Goal: Answer question/provide support: Answer question/provide support

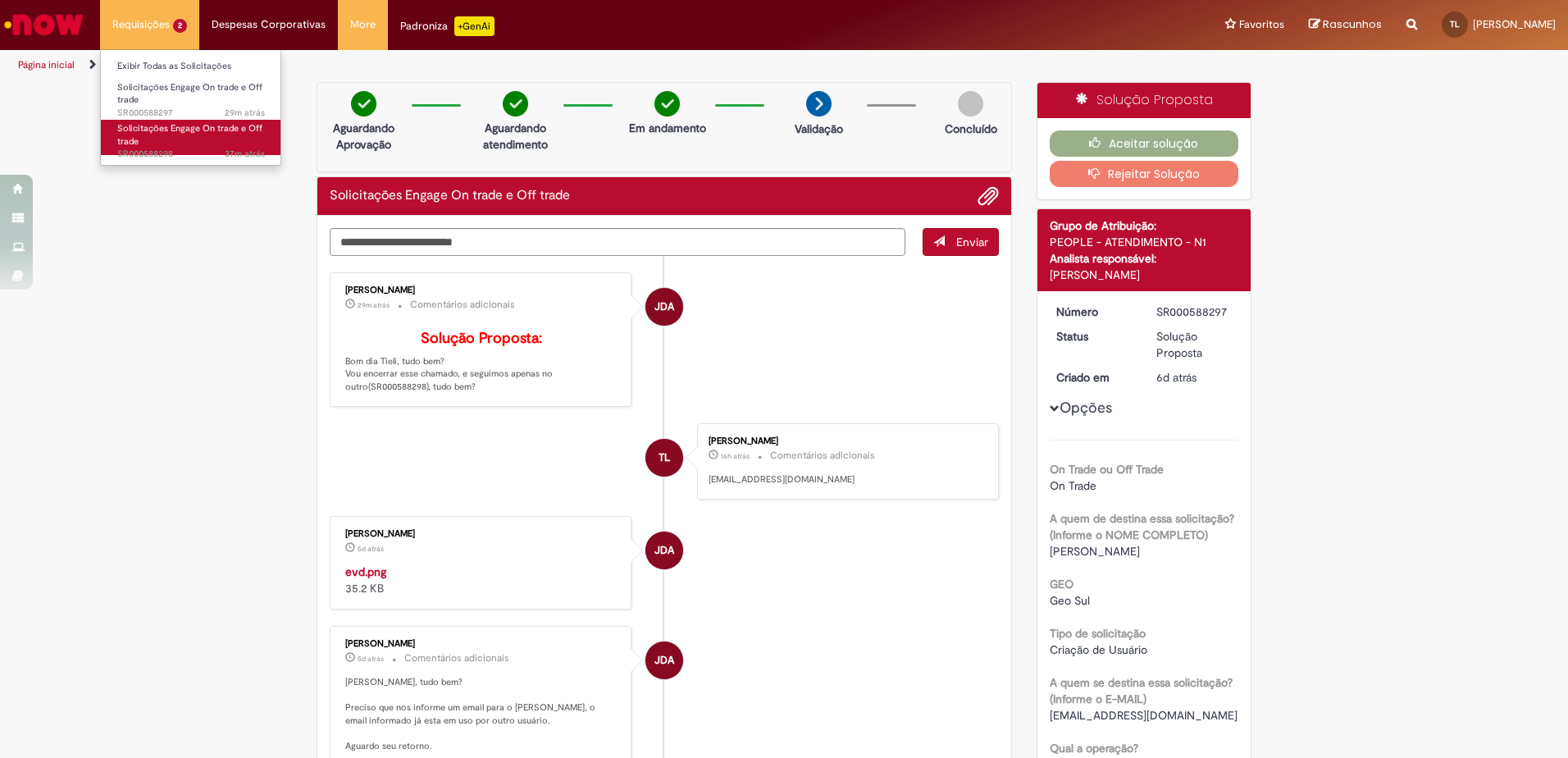
click at [193, 145] on link "Solicitações Engage On trade e Off trade 37m atrás 37 minutos atrás SR000588298" at bounding box center [191, 137] width 181 height 35
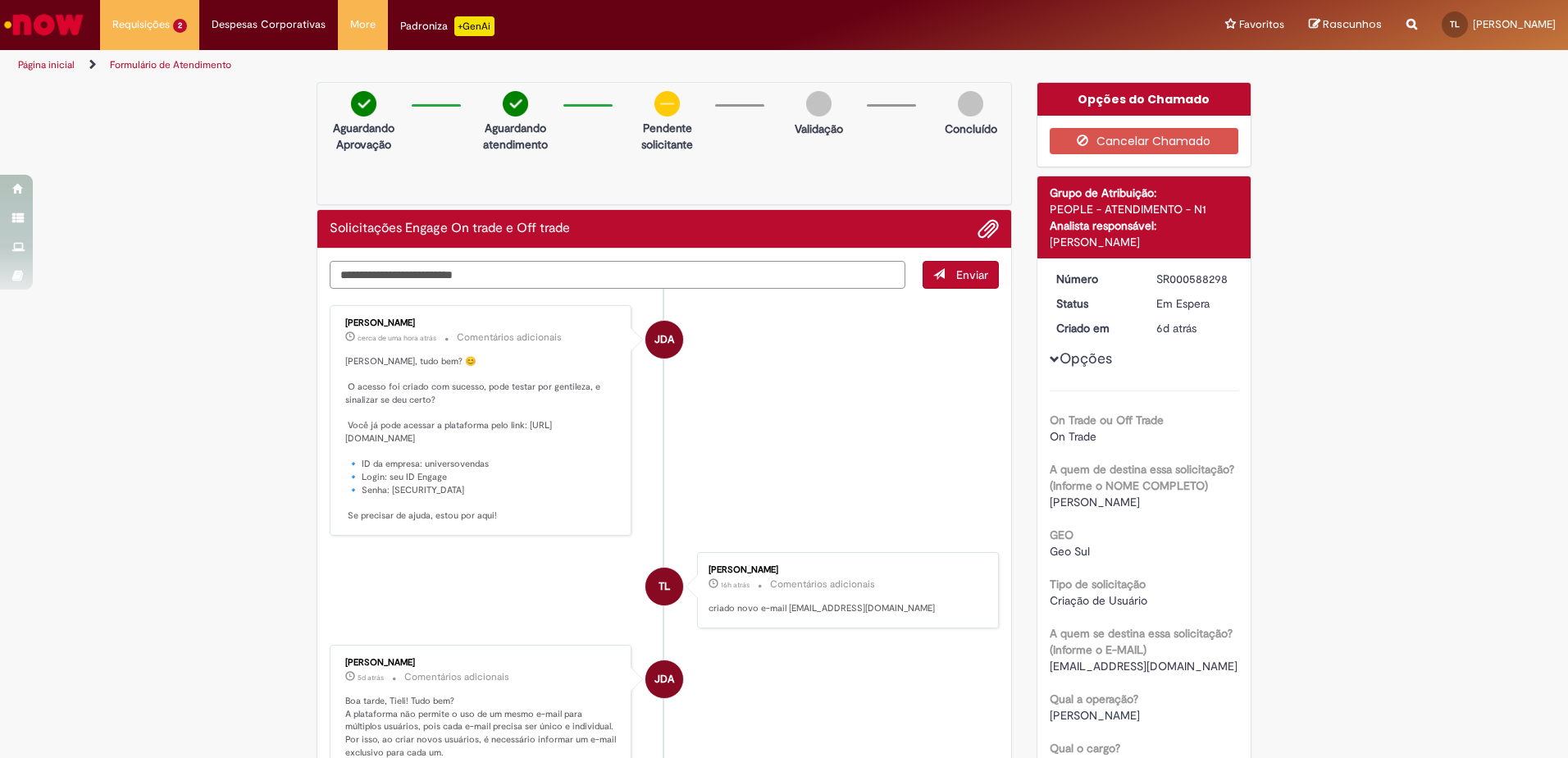
click at [696, 271] on textarea "Digite sua mensagem aqui..." at bounding box center [618, 275] width 576 height 27
type textarea "**********"
click at [929, 283] on button "Enviar" at bounding box center [960, 275] width 76 height 27
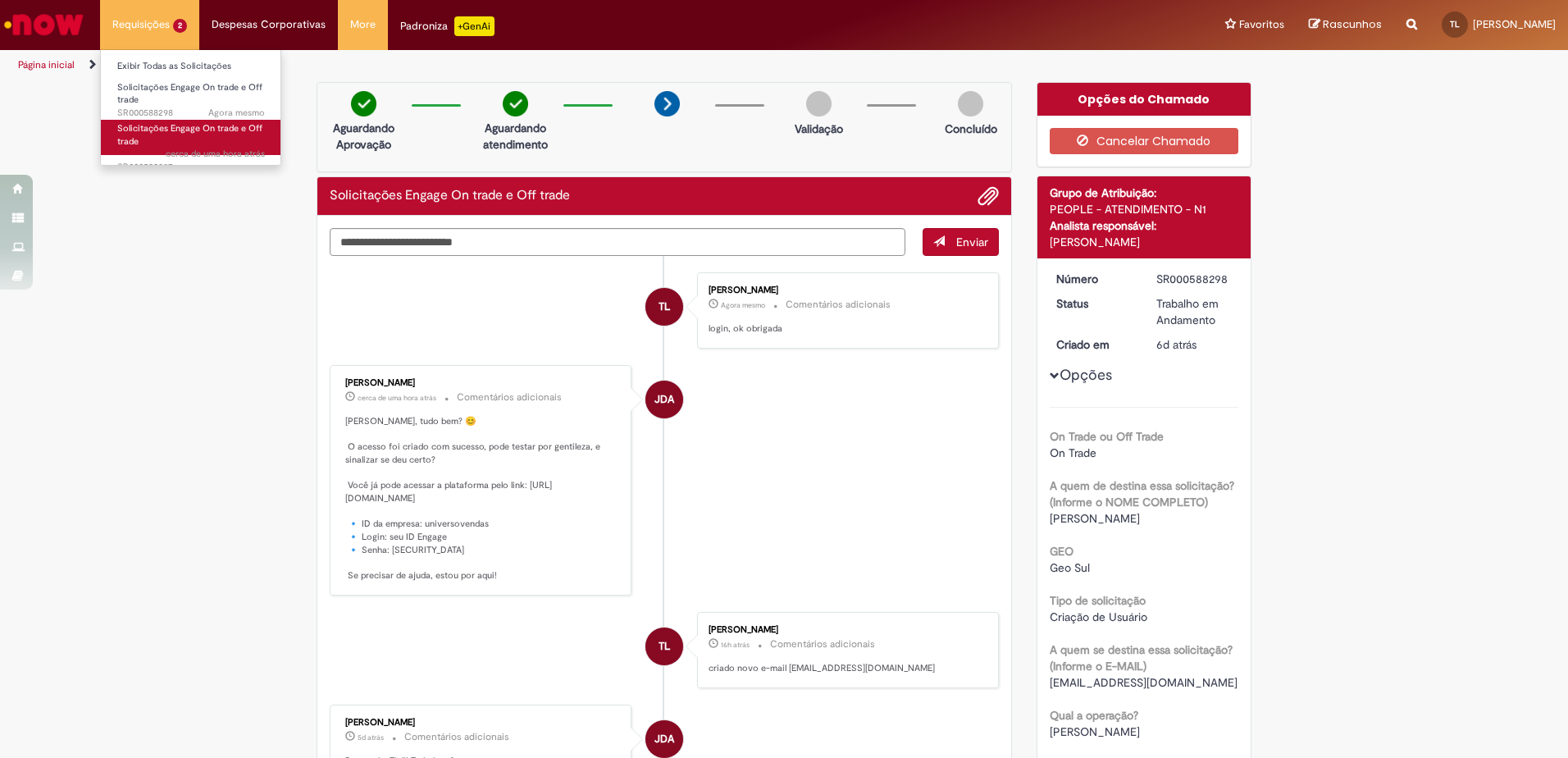
click at [197, 144] on link "Solicitações Engage On trade e Off trade cerca de uma hora atrás cerca de uma h…" at bounding box center [191, 137] width 181 height 35
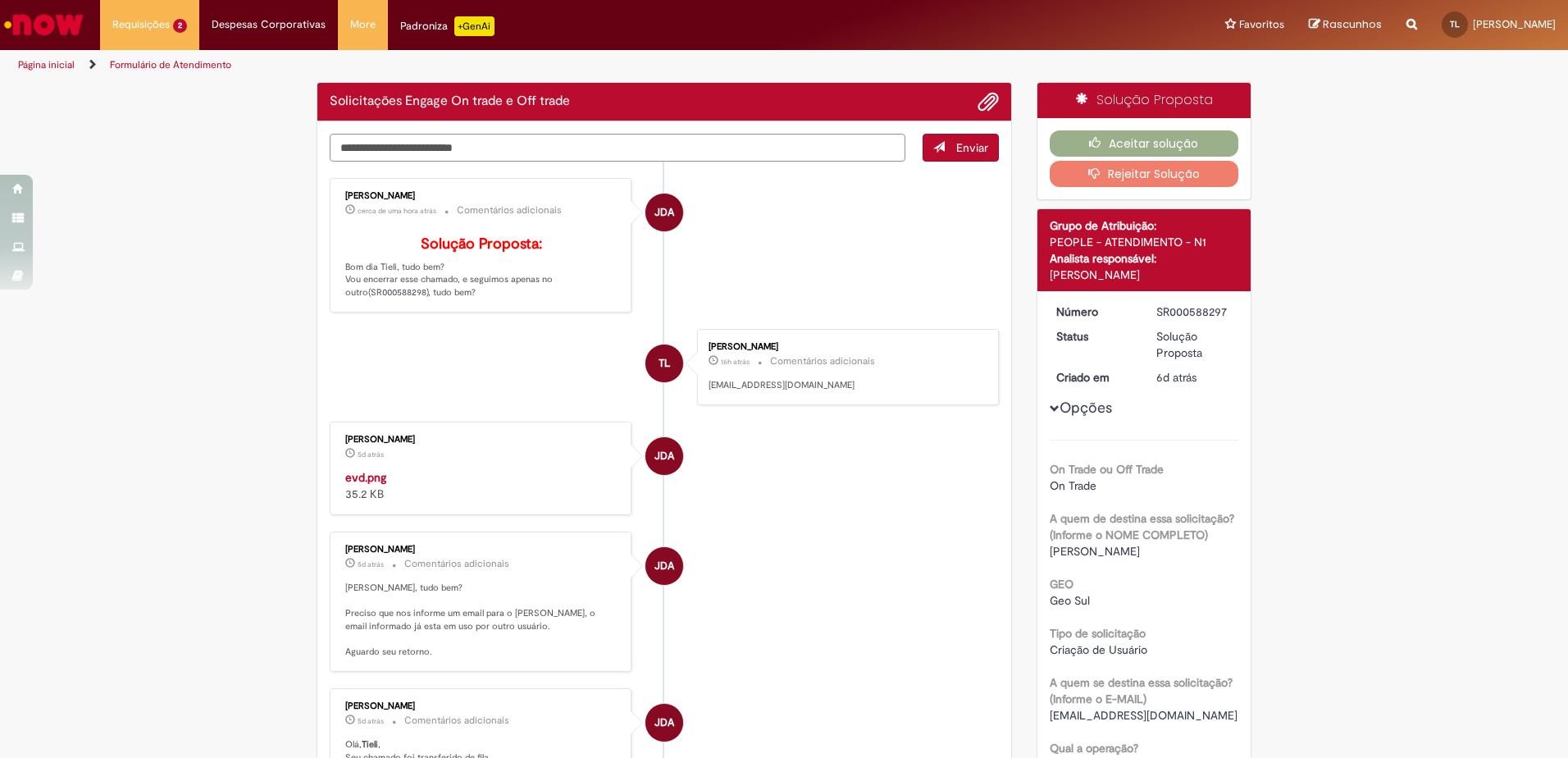
click at [527, 149] on textarea "Digite sua mensagem aqui..." at bounding box center [618, 148] width 576 height 27
paste textarea "**********"
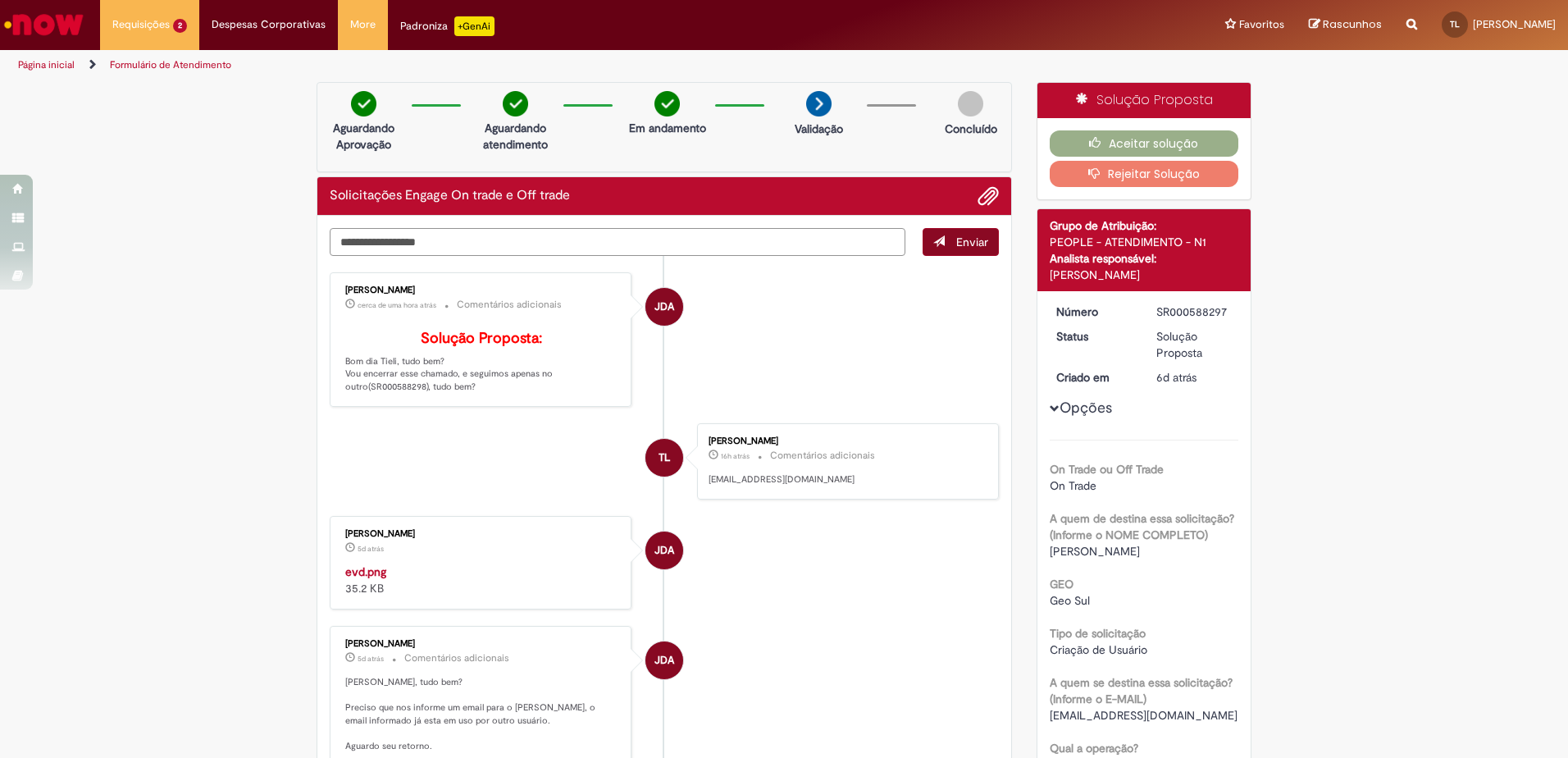
type textarea "**********"
click at [982, 243] on button "Enviar" at bounding box center [960, 242] width 76 height 27
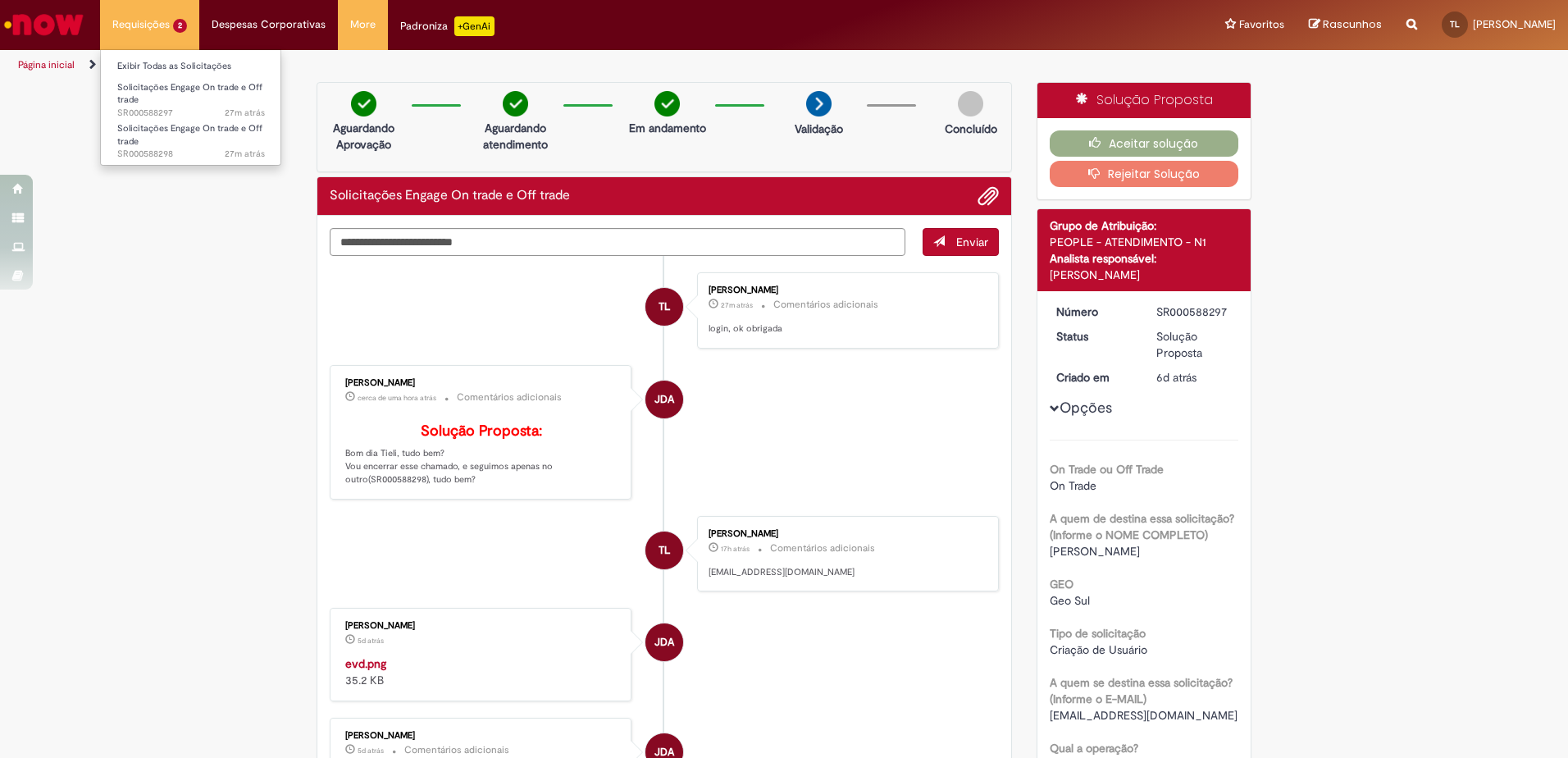
click at [143, 33] on li "Requisições 2 Exibir Todas as Solicitações Solicitações Engage On trade e Off t…" at bounding box center [149, 25] width 99 height 49
click at [168, 137] on link "Solicitações Engage On trade e Off trade 27m atrás 27 minutos atrás SR000588298" at bounding box center [191, 137] width 181 height 35
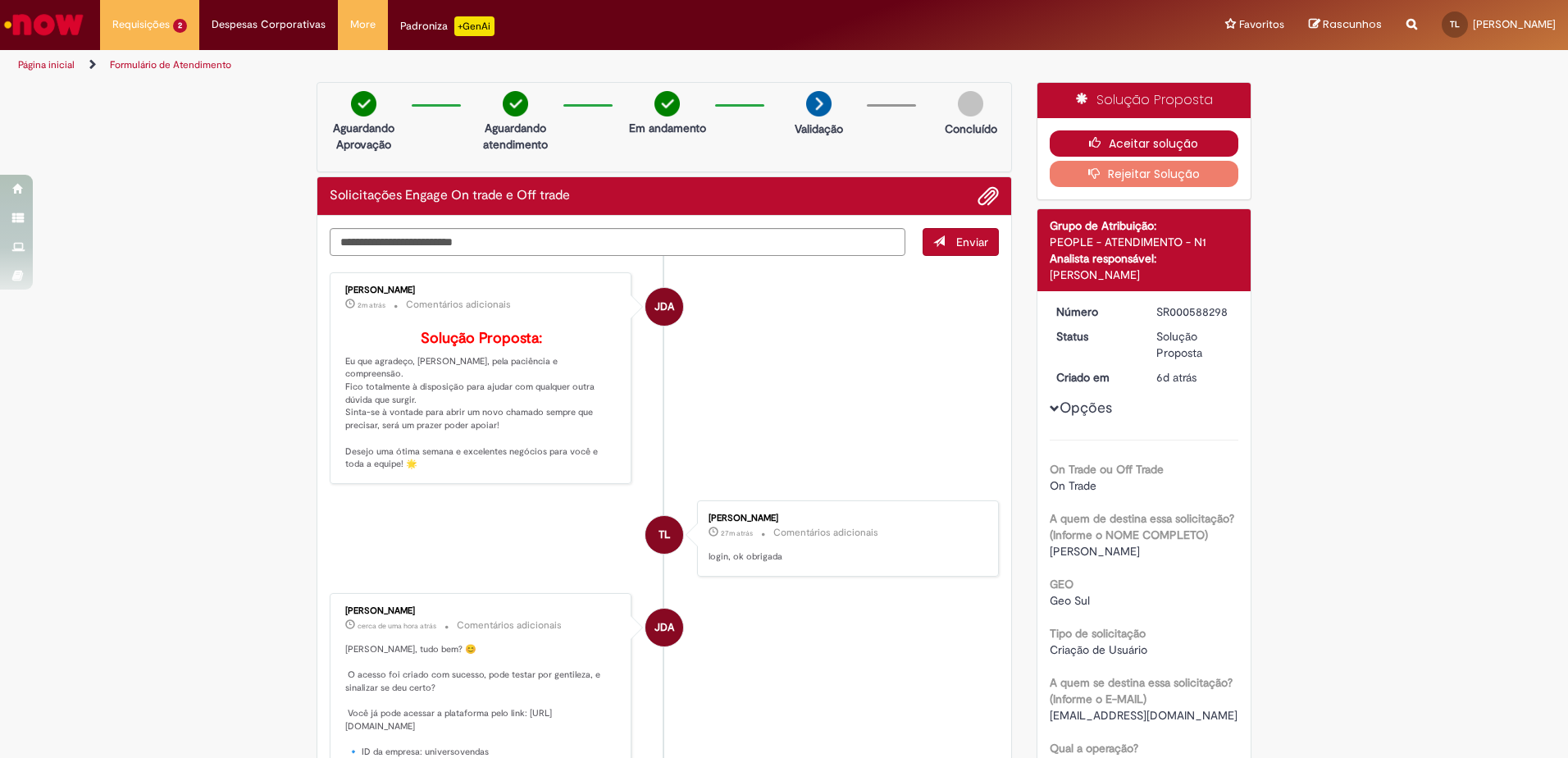
click at [1148, 151] on button "Aceitar solução" at bounding box center [1145, 143] width 190 height 27
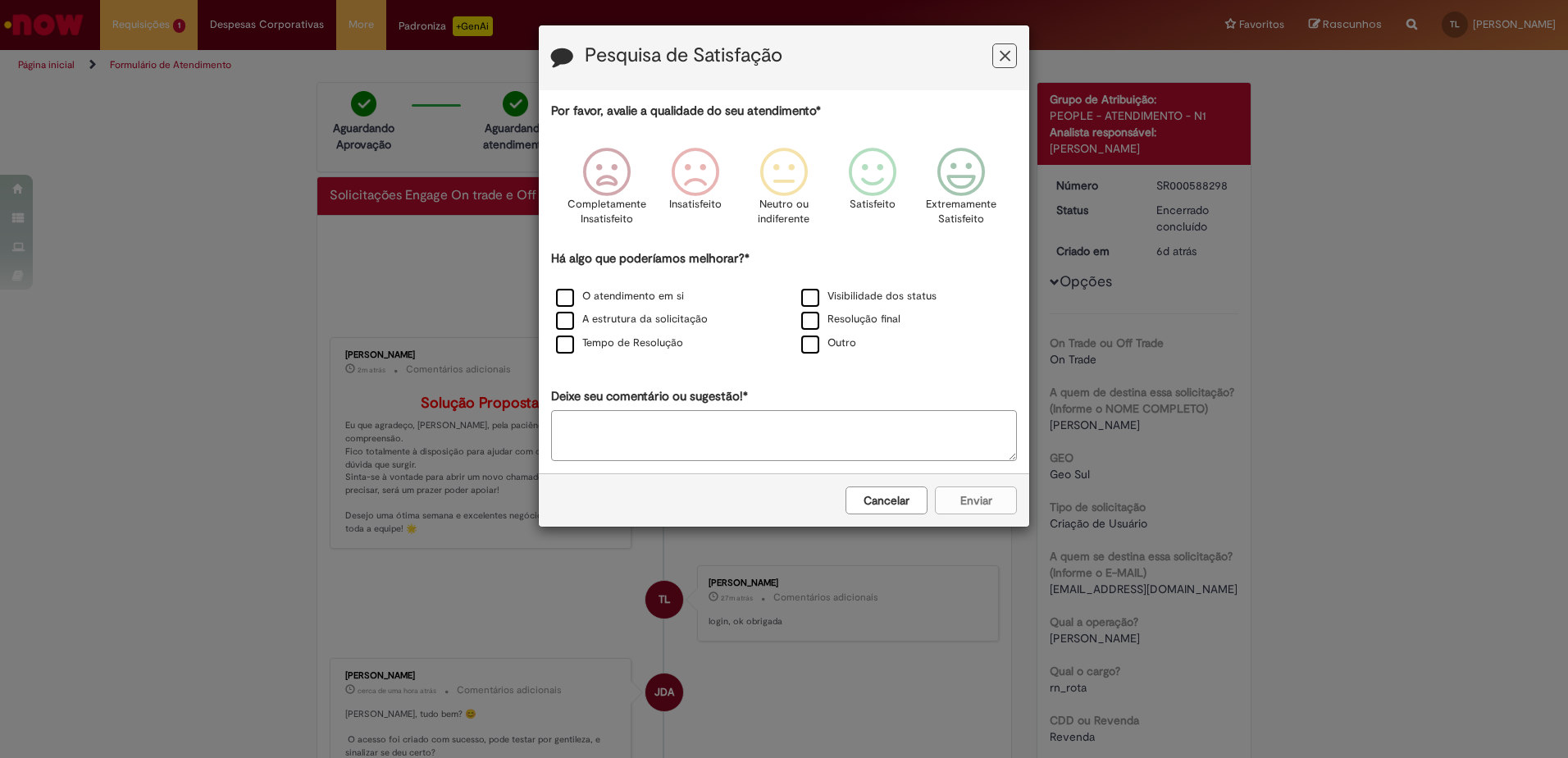
click at [1009, 57] on icon "Feedback" at bounding box center [1005, 56] width 11 height 17
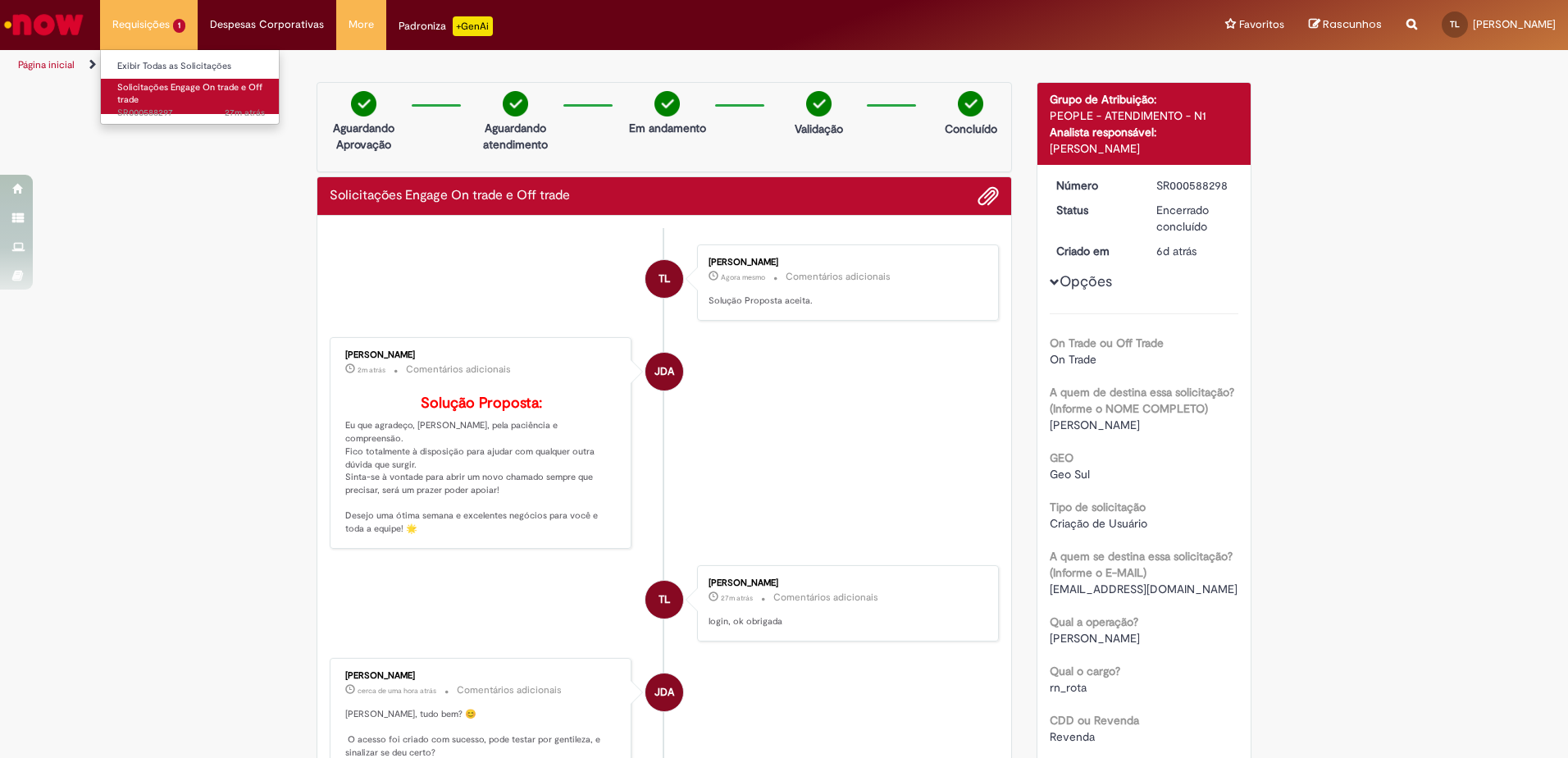
click at [165, 115] on span "27m atrás 27 minutos atrás SR000588297" at bounding box center [191, 113] width 148 height 13
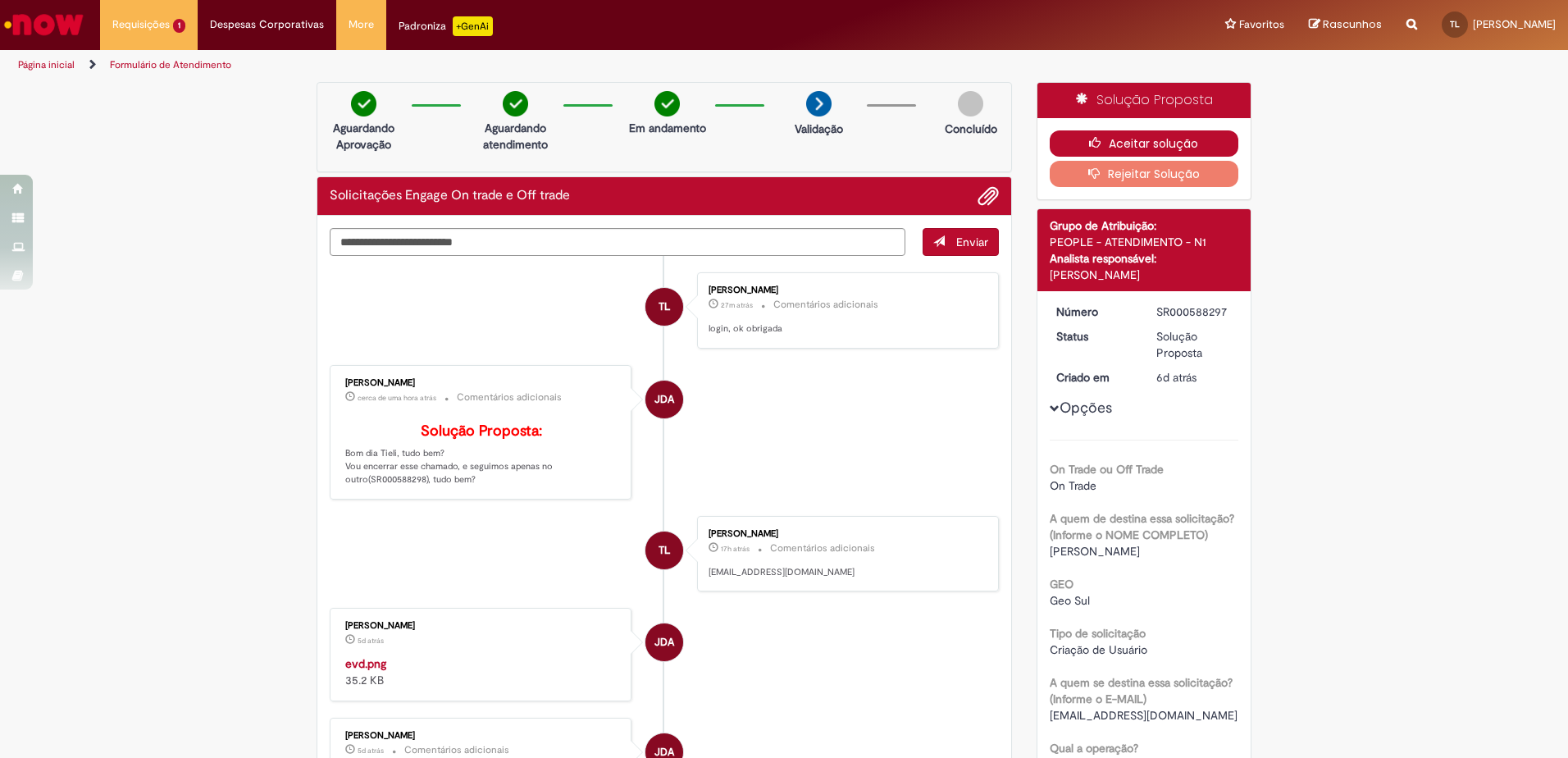
click at [1120, 147] on button "Aceitar solução" at bounding box center [1145, 143] width 190 height 27
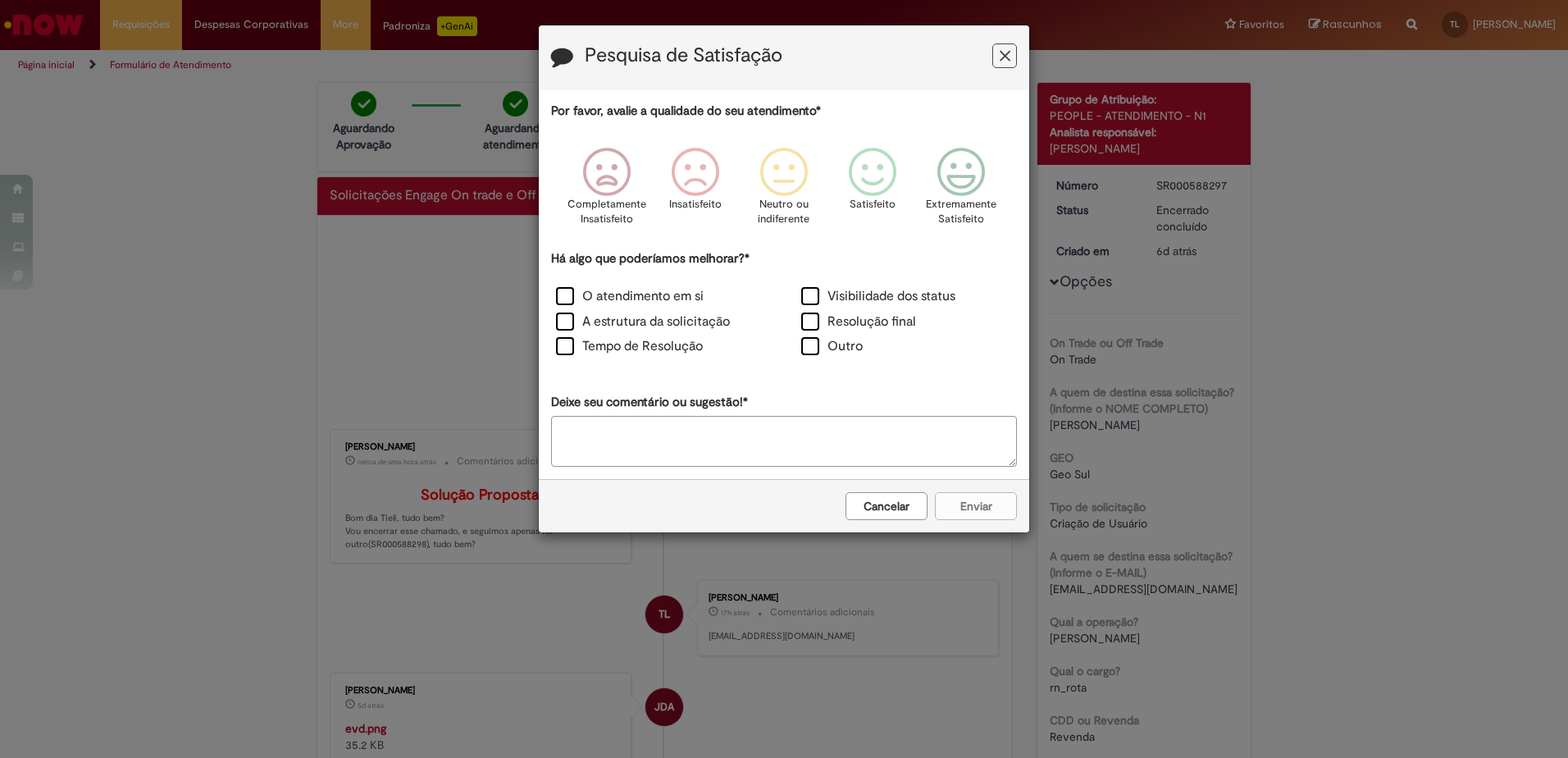
click at [1001, 55] on icon "Feedback" at bounding box center [1005, 56] width 11 height 17
